Goal: Information Seeking & Learning: Learn about a topic

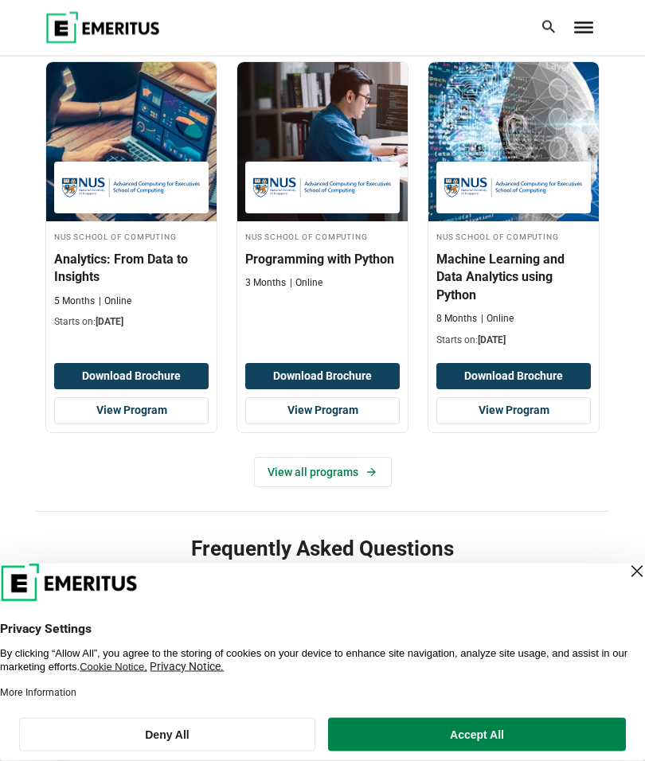
scroll to position [774, 0]
click at [341, 478] on link "View all programs" at bounding box center [323, 472] width 138 height 30
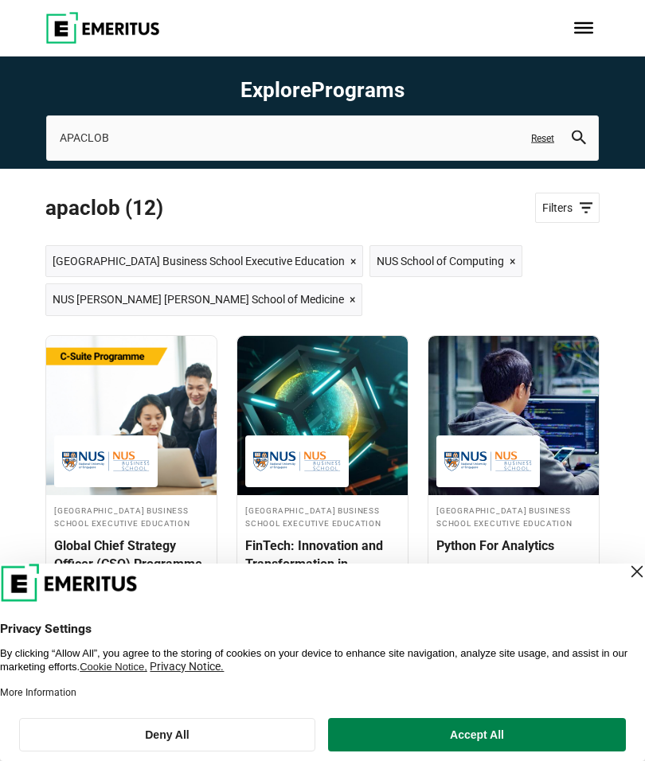
scroll to position [6, 0]
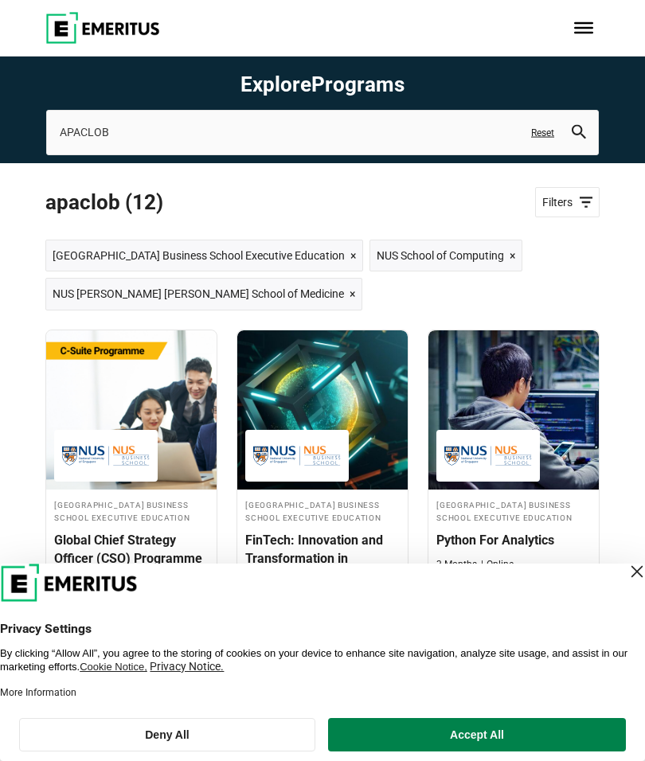
click at [592, 29] on span "Toggle Menu" at bounding box center [583, 27] width 19 height 11
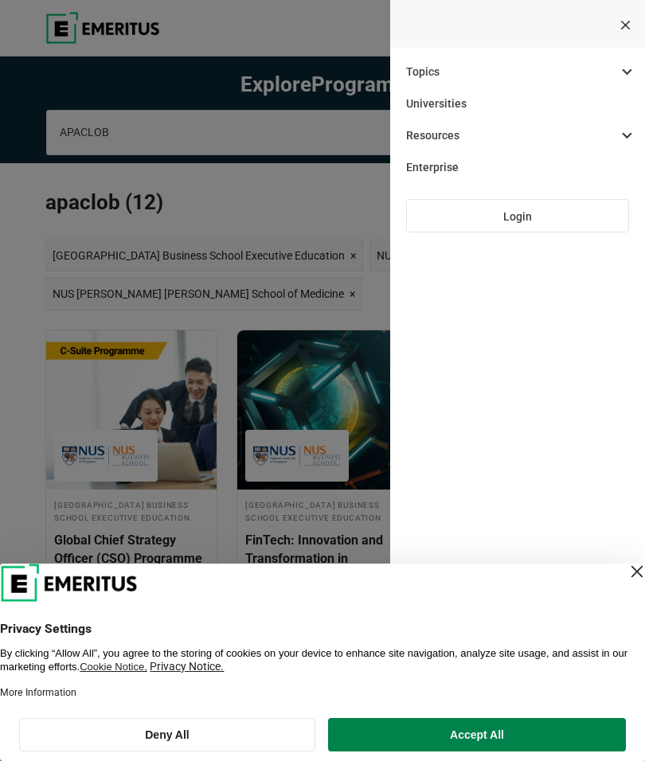
click at [595, 44] on div at bounding box center [597, 28] width 5 height 32
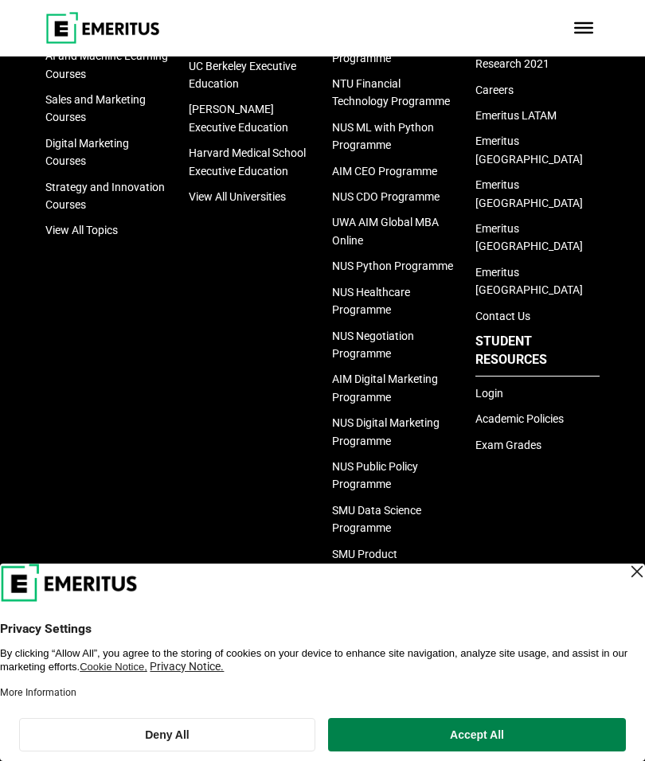
scroll to position [2311, 0]
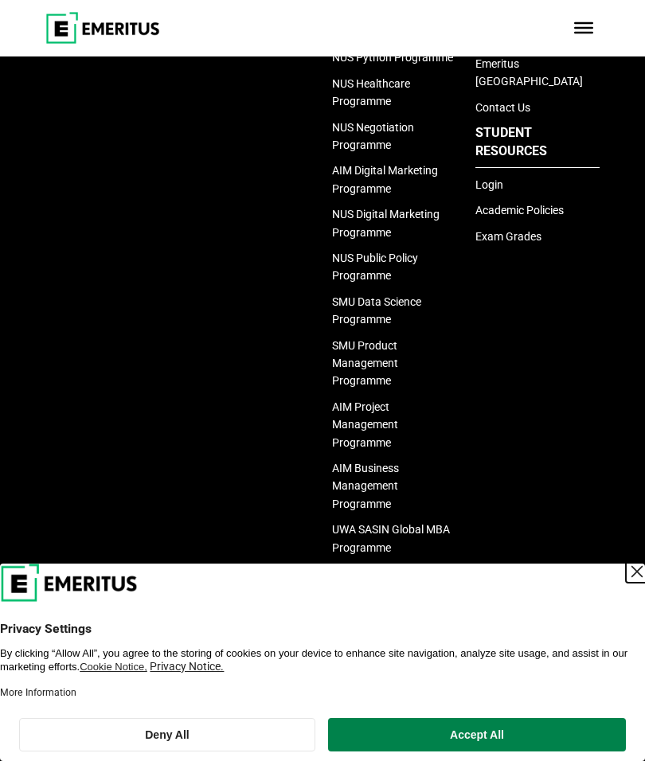
click at [626, 583] on div "Close Layer" at bounding box center [637, 572] width 22 height 22
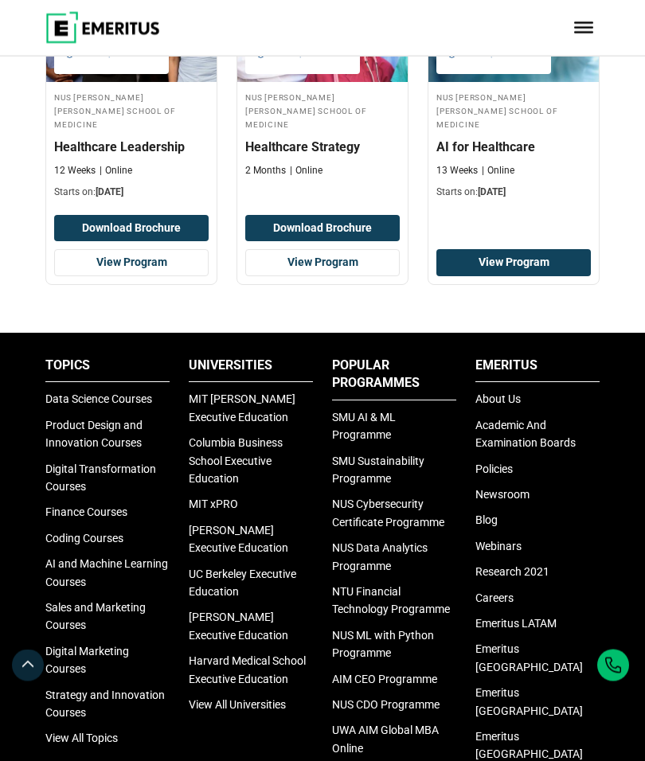
scroll to position [1594, 0]
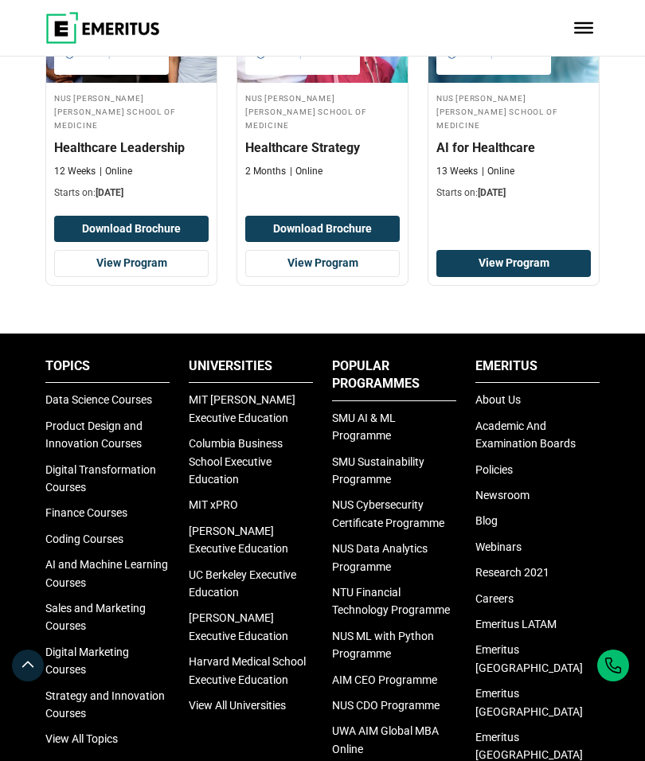
click at [511, 393] on link "About Us" at bounding box center [497, 399] width 45 height 13
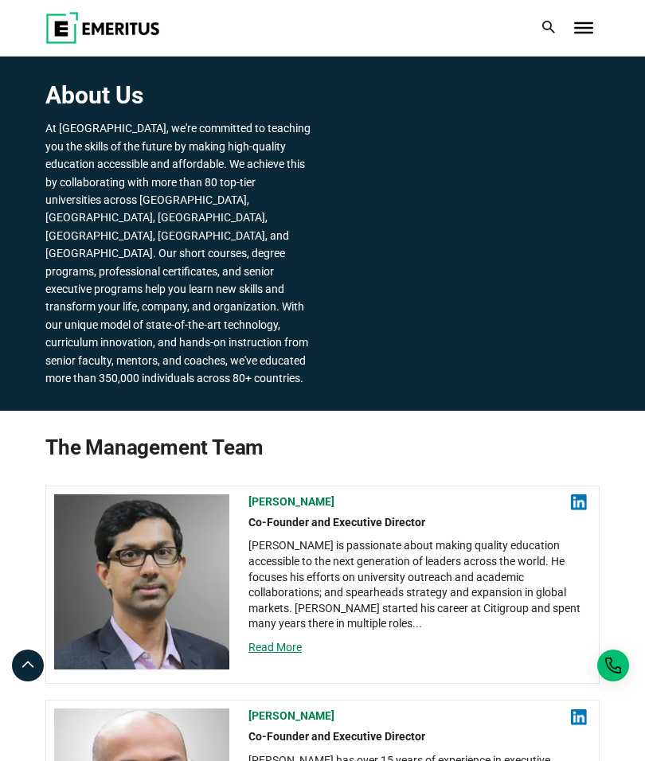
click at [581, 24] on span "Toggle Menu" at bounding box center [583, 23] width 19 height 2
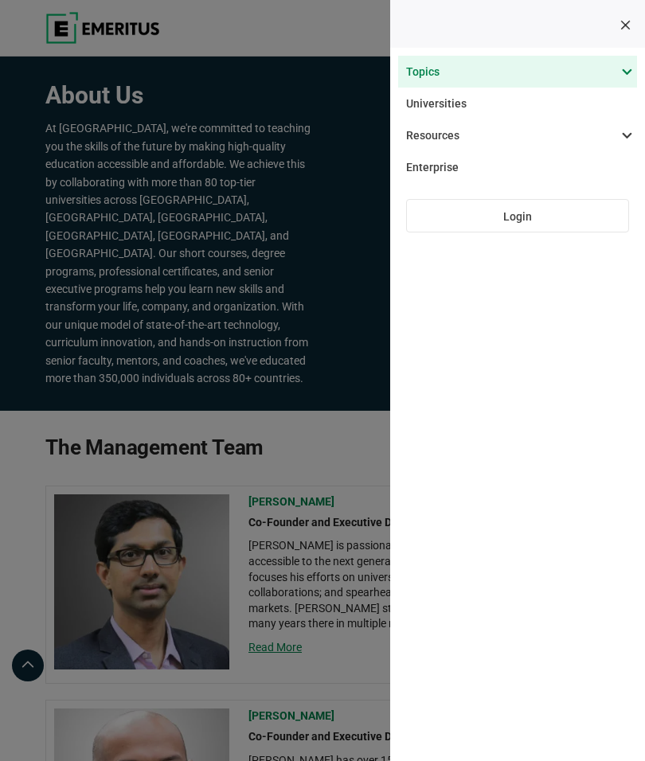
click at [615, 73] on span at bounding box center [509, 72] width 239 height 32
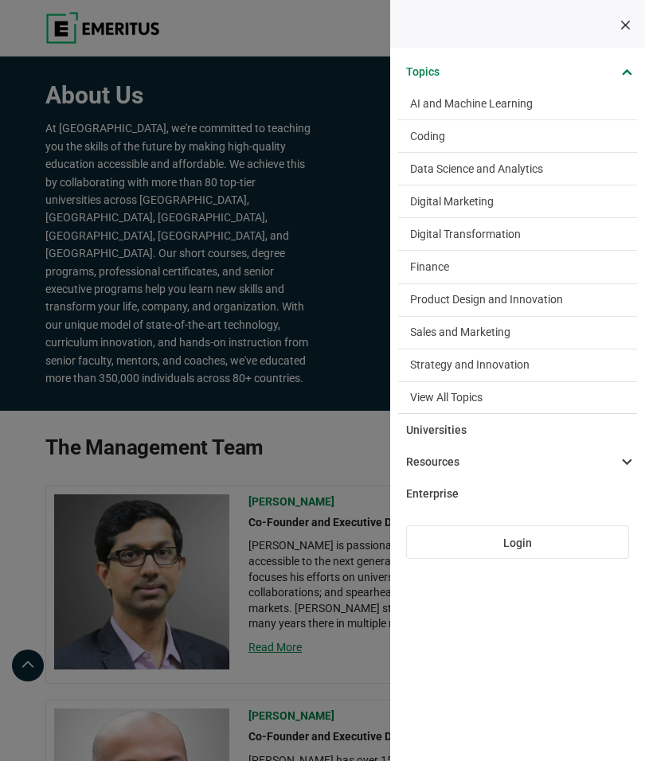
click at [486, 397] on link "View All Topics" at bounding box center [517, 398] width 239 height 32
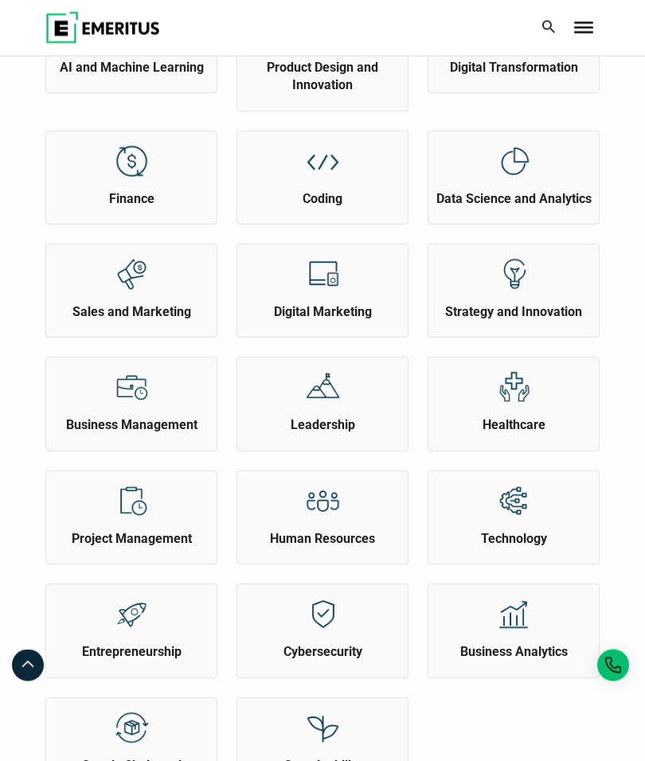
scroll to position [272, 0]
click at [558, 631] on div "Business Analytics" at bounding box center [513, 622] width 170 height 76
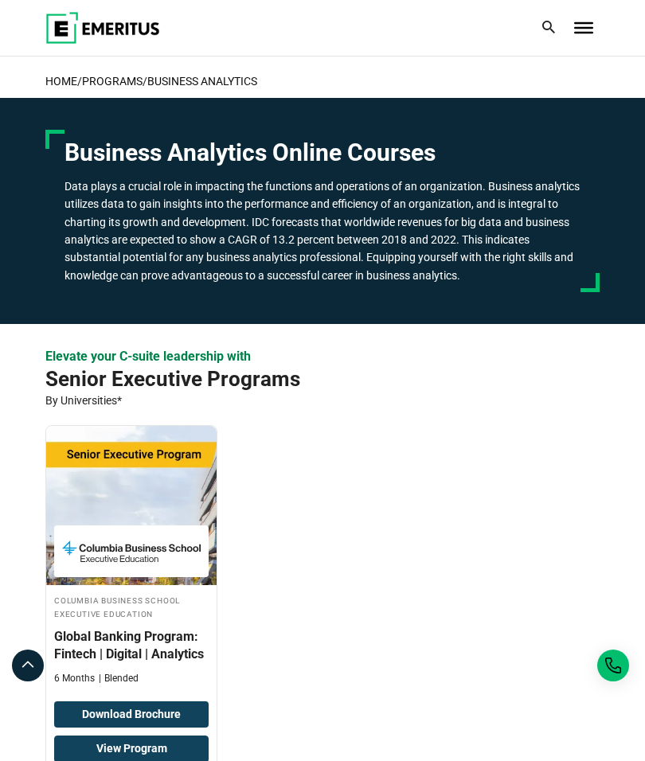
click at [191, 744] on link "View Program" at bounding box center [131, 749] width 154 height 27
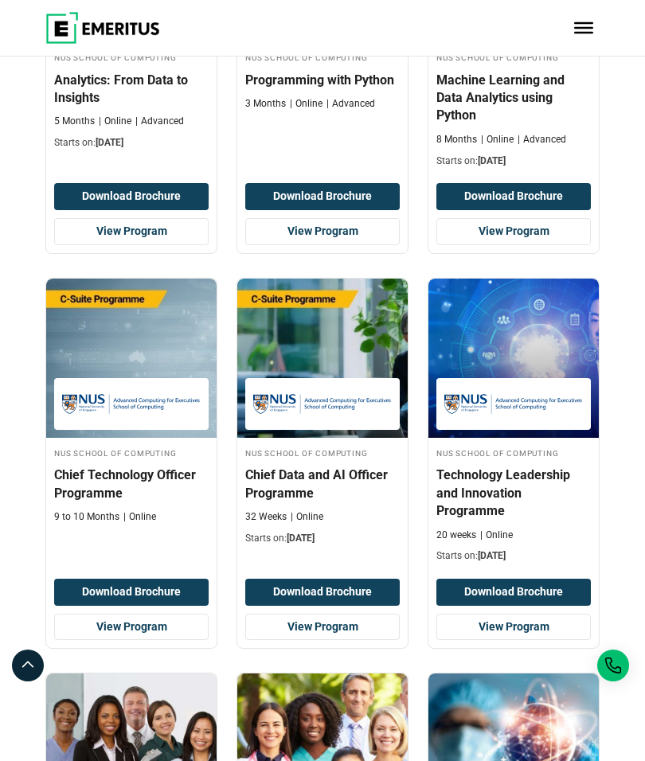
scroll to position [842, 0]
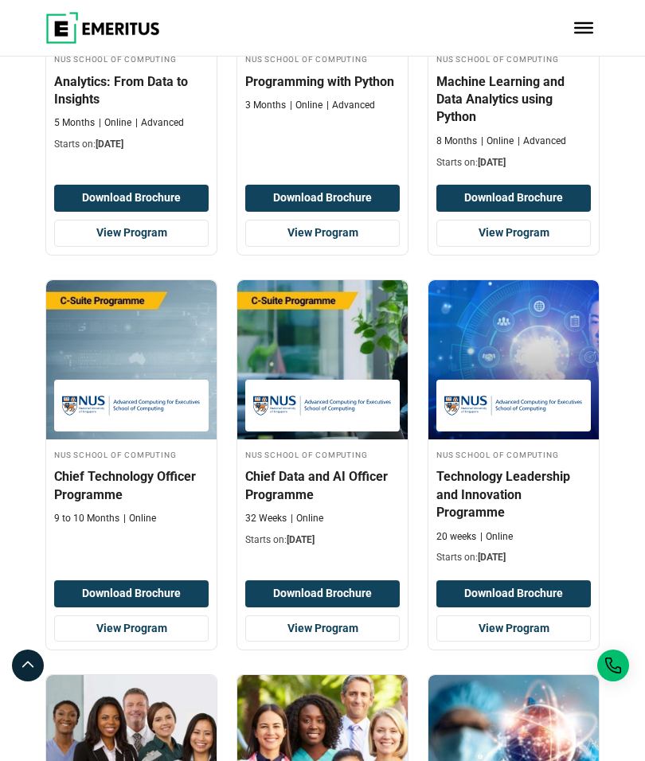
click at [363, 483] on h4 "Chief Data and AI Officer Programme" at bounding box center [322, 486] width 154 height 36
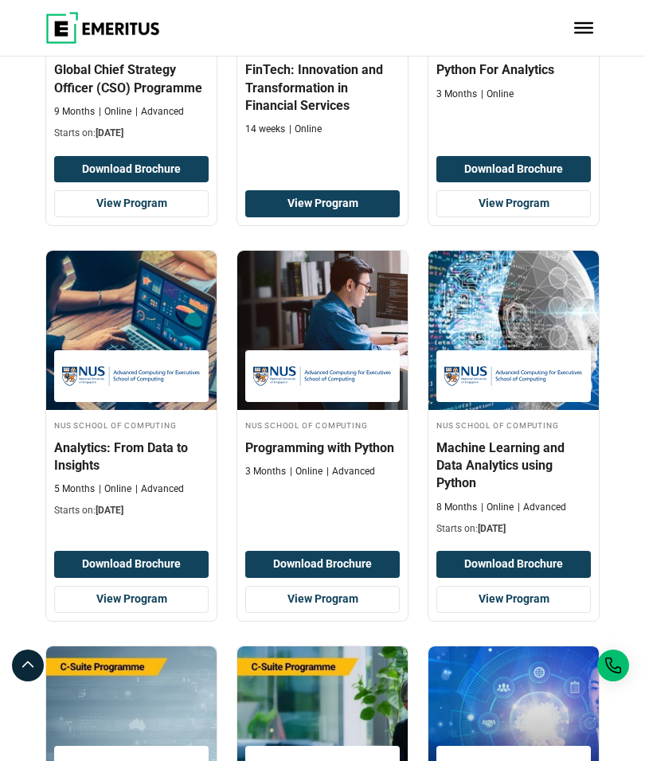
scroll to position [508, 0]
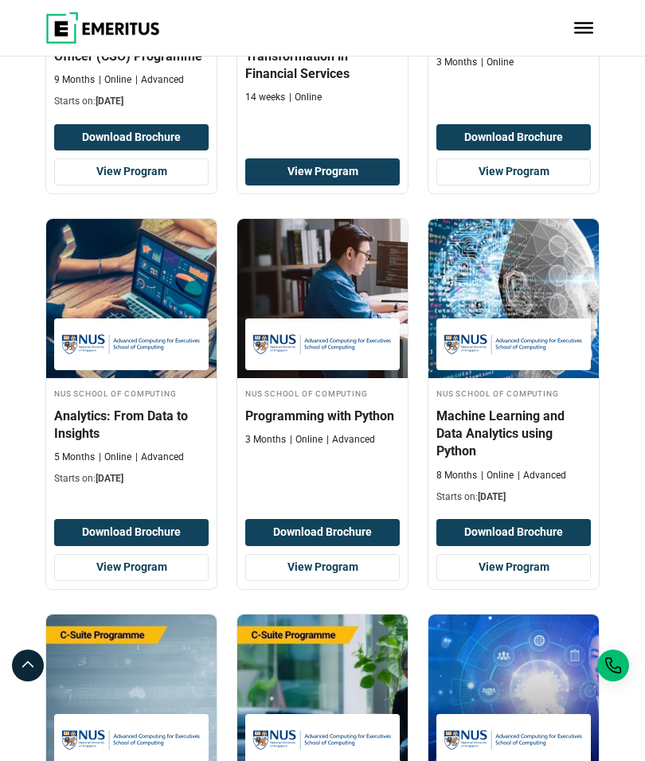
click at [542, 436] on h4 "Machine Learning and Data Analytics using Python" at bounding box center [513, 434] width 154 height 53
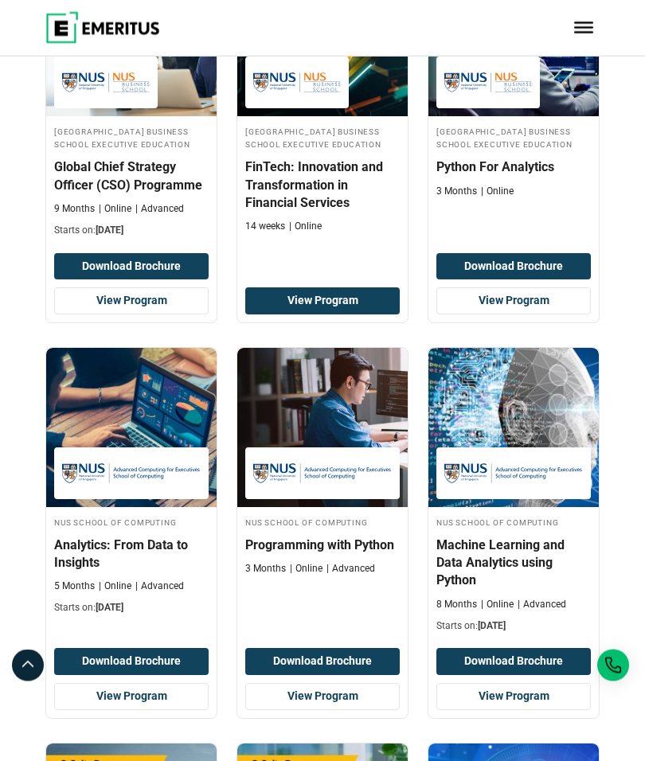
scroll to position [379, 0]
click at [493, 559] on h4 "Machine Learning and Data Analytics using Python" at bounding box center [513, 563] width 154 height 53
